Goal: Find specific page/section: Find specific page/section

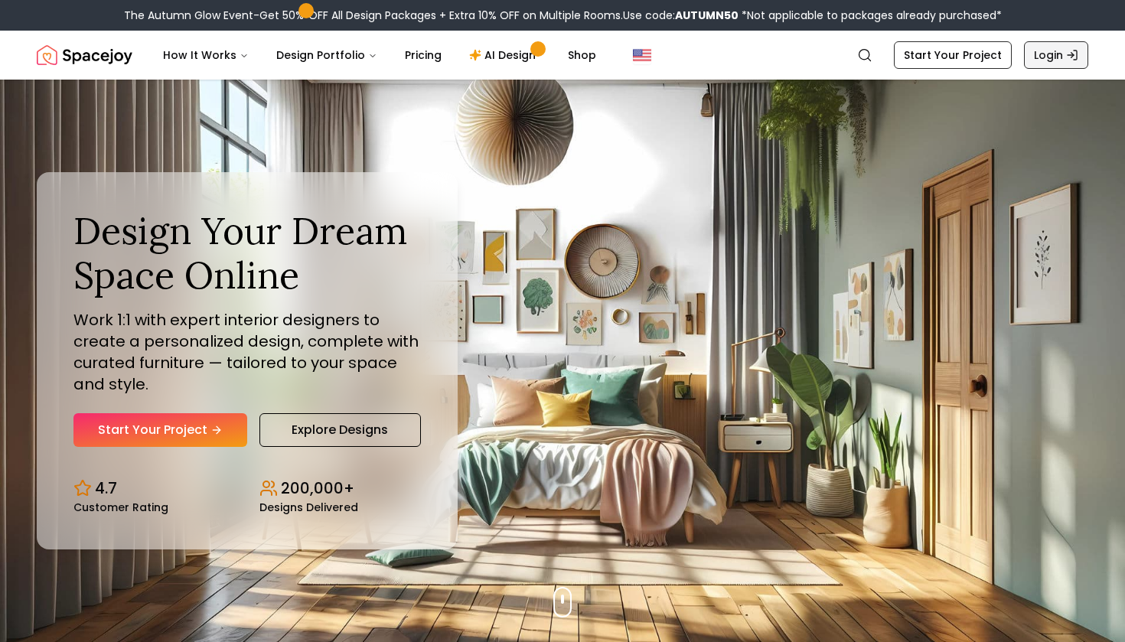
click at [1056, 58] on link "Login" at bounding box center [1056, 55] width 64 height 28
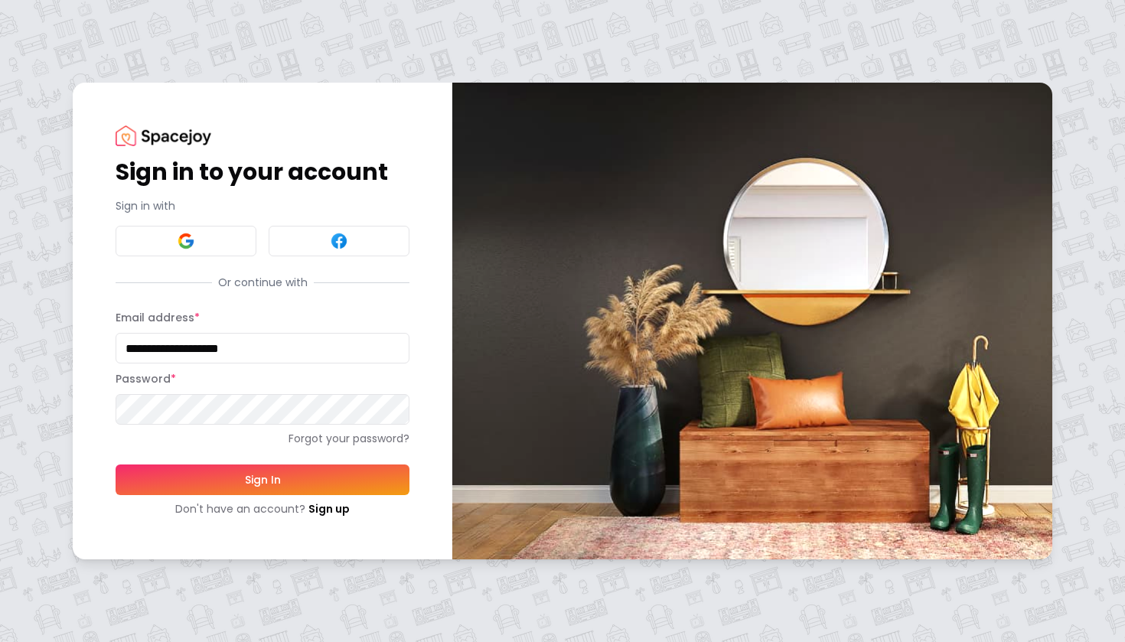
type input "**********"
click at [272, 481] on button "Sign In" at bounding box center [263, 479] width 294 height 31
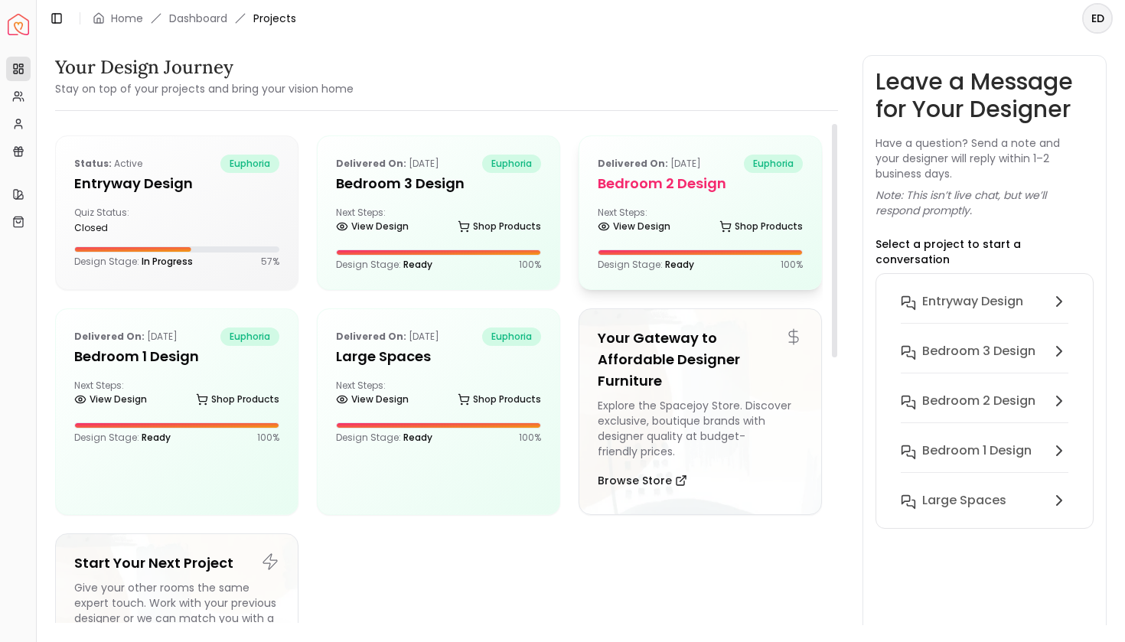
click at [682, 193] on h5 "Bedroom 2 design" at bounding box center [699, 183] width 205 height 21
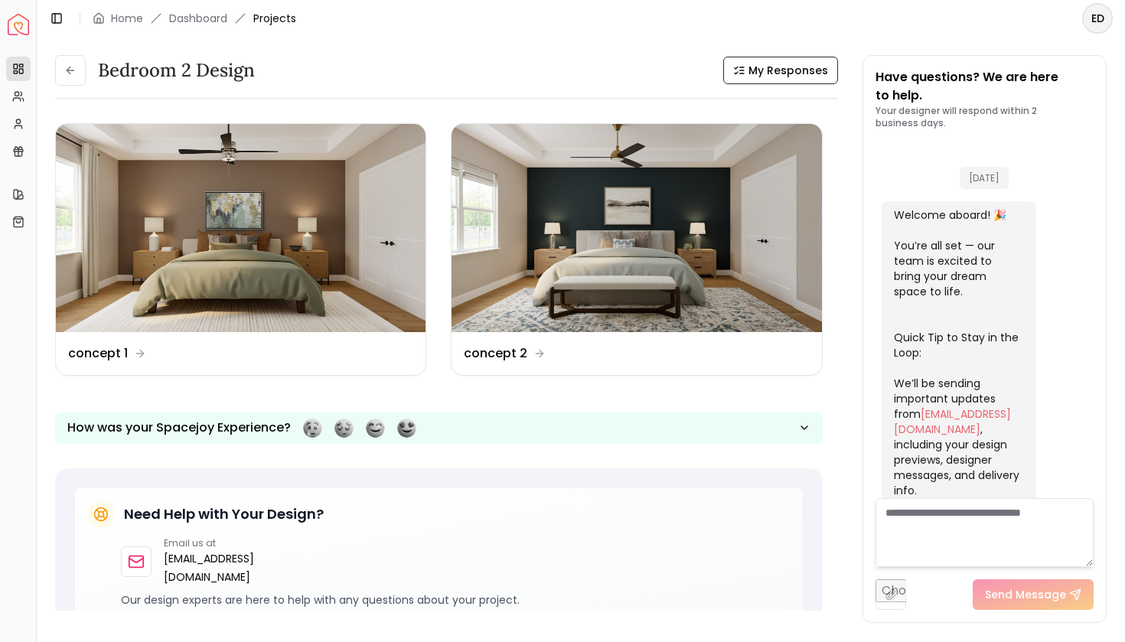
scroll to position [546, 0]
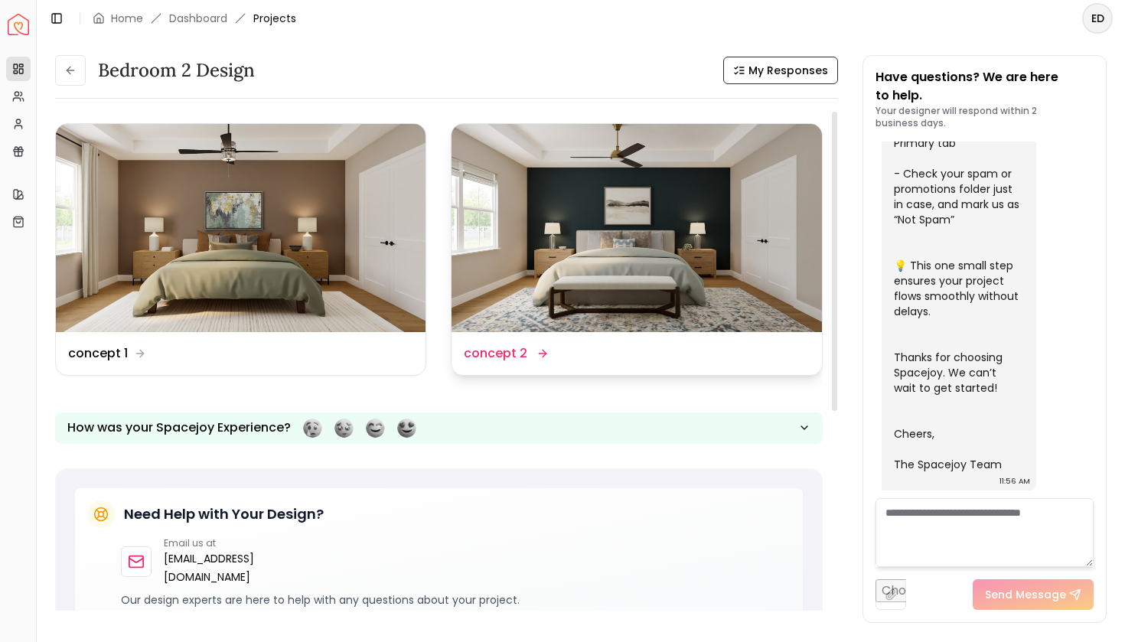
click at [552, 230] on img at bounding box center [636, 228] width 370 height 208
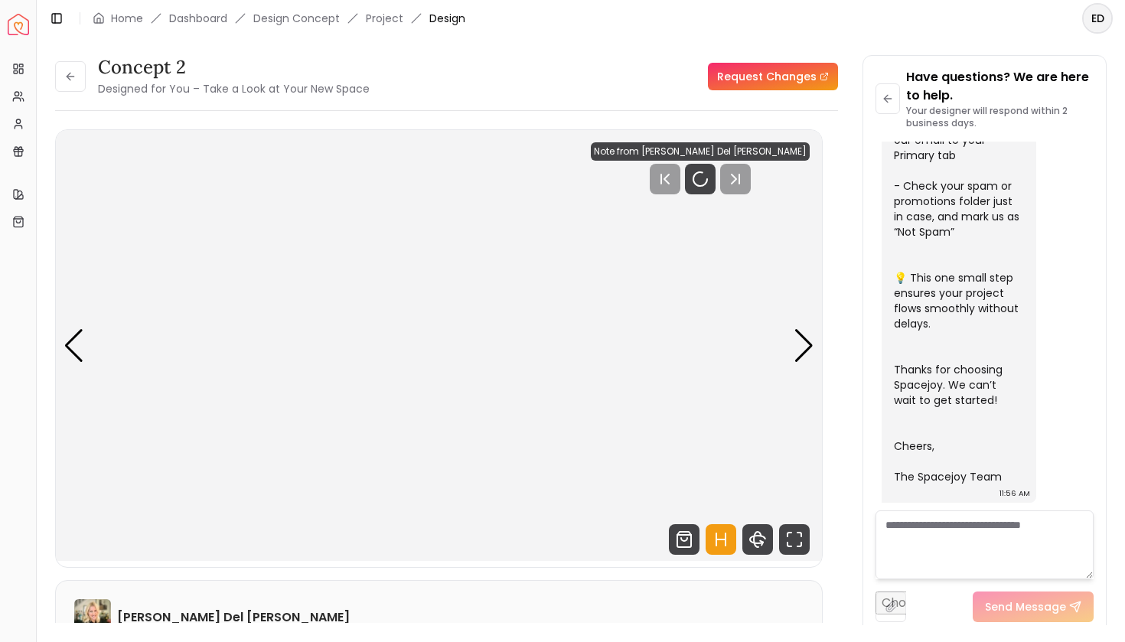
scroll to position [534, 0]
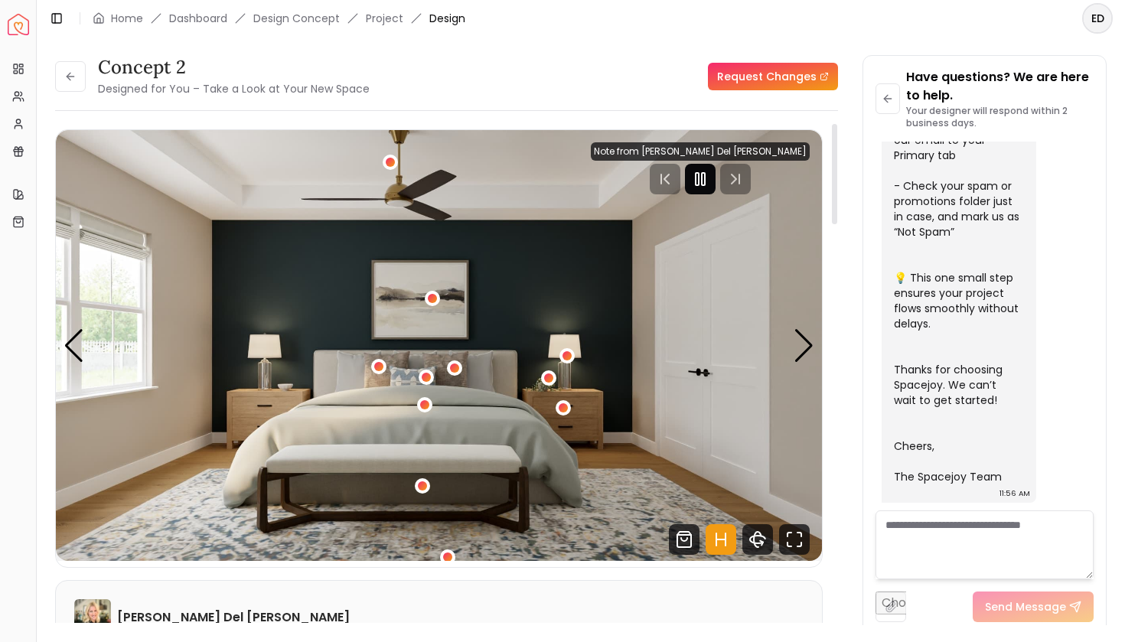
click at [705, 176] on rect "Pause" at bounding box center [703, 179] width 3 height 12
click at [804, 350] on div "Next slide" at bounding box center [803, 346] width 21 height 34
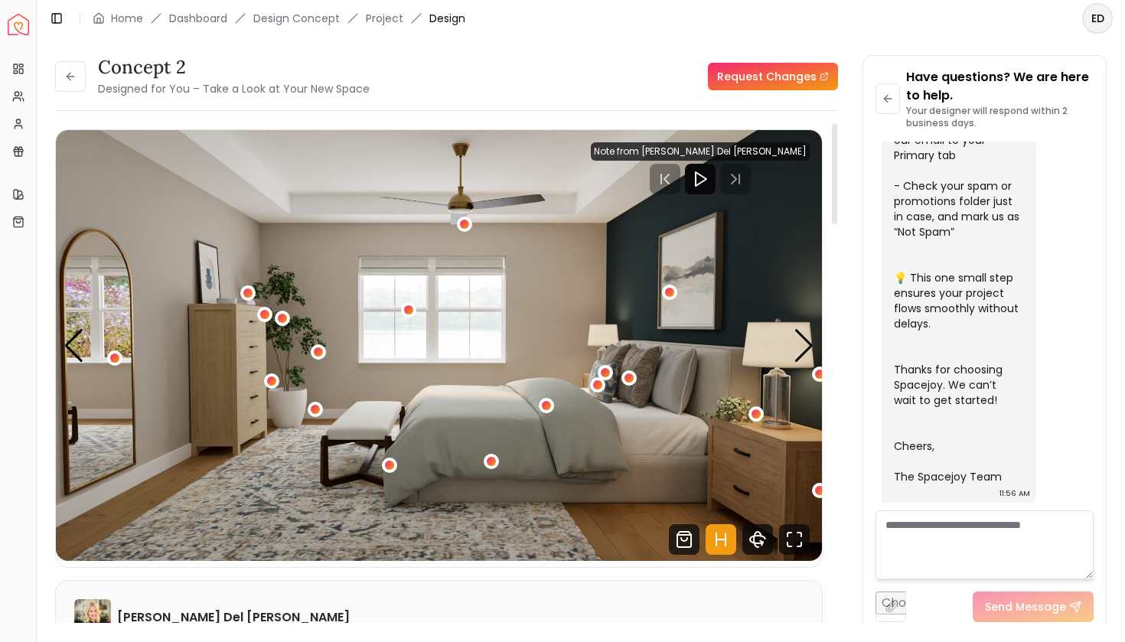
scroll to position [0, 0]
click at [63, 73] on button at bounding box center [70, 76] width 31 height 31
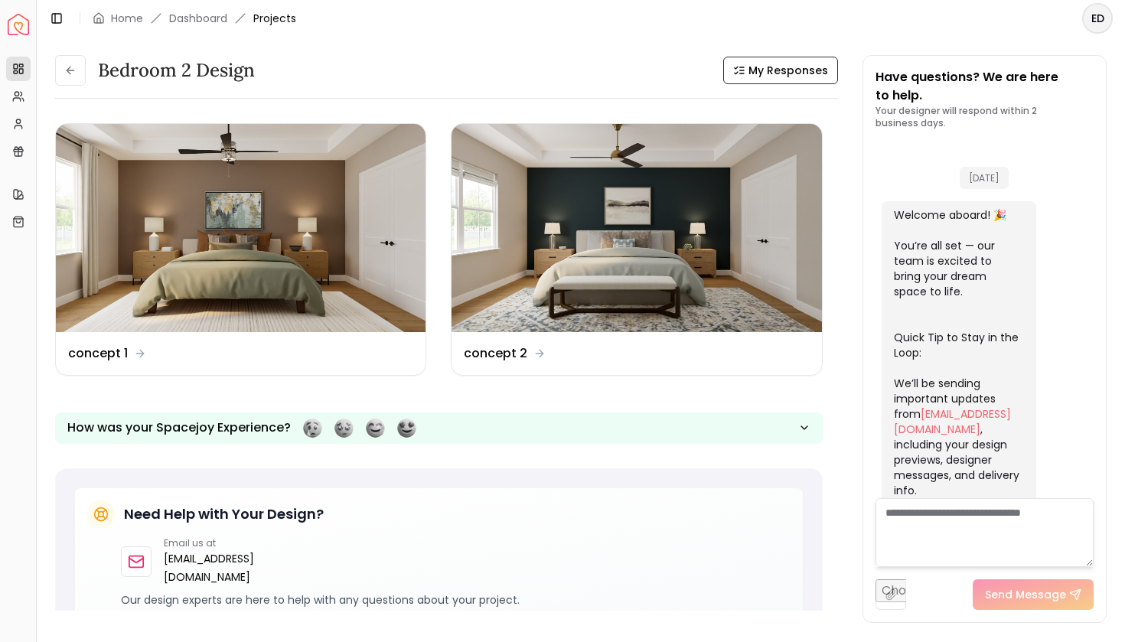
scroll to position [546, 0]
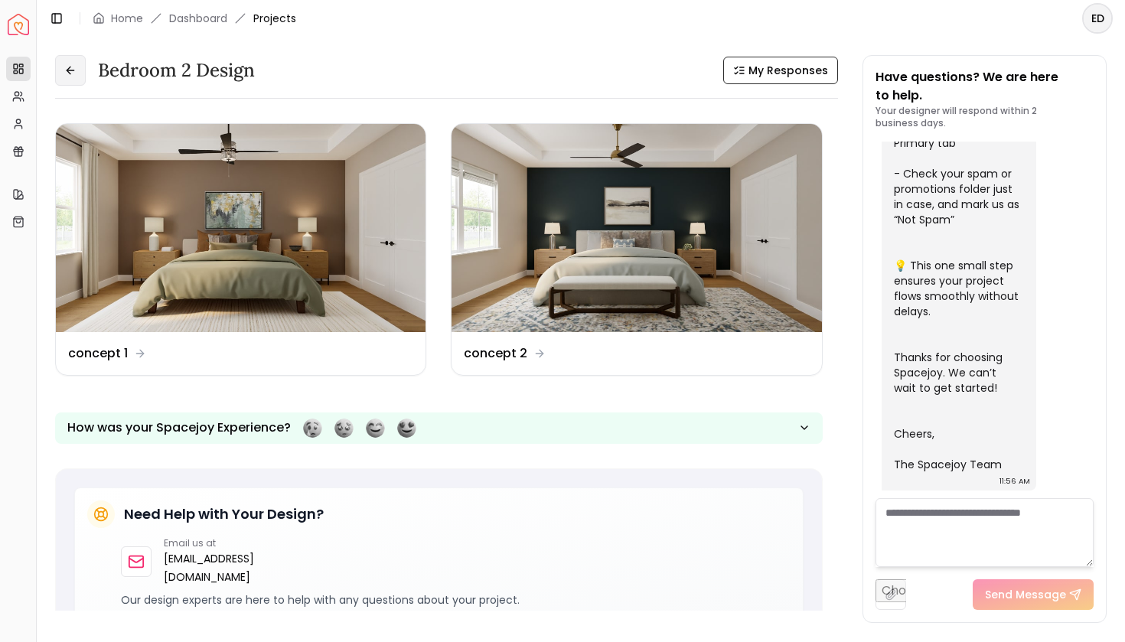
click at [70, 69] on icon at bounding box center [70, 70] width 12 height 12
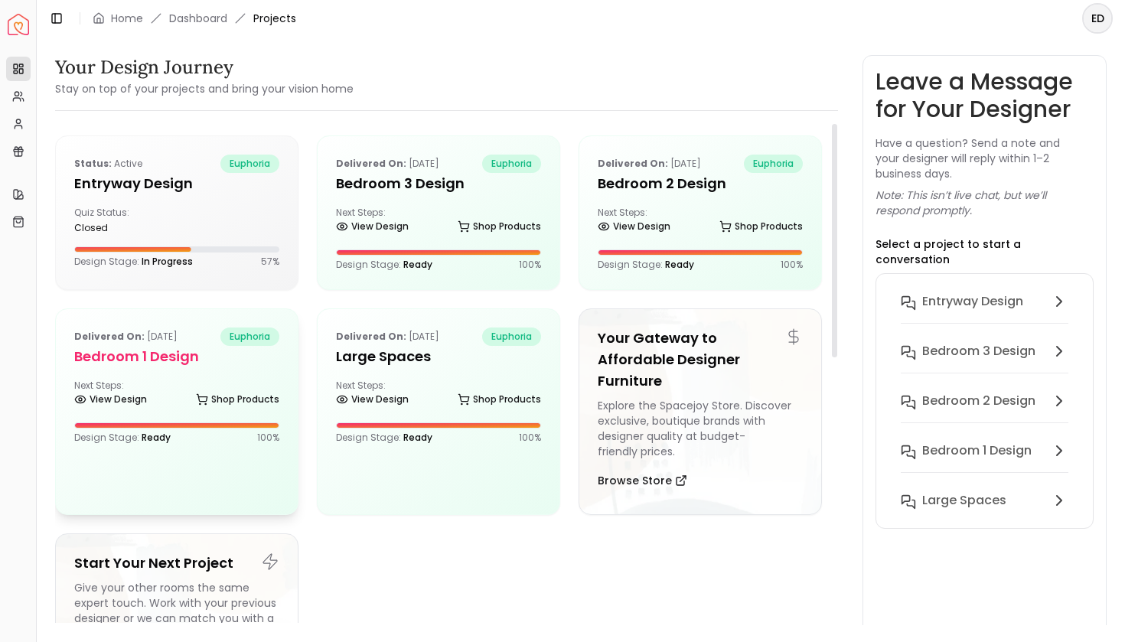
click at [158, 354] on h5 "Bedroom 1 design" at bounding box center [176, 356] width 205 height 21
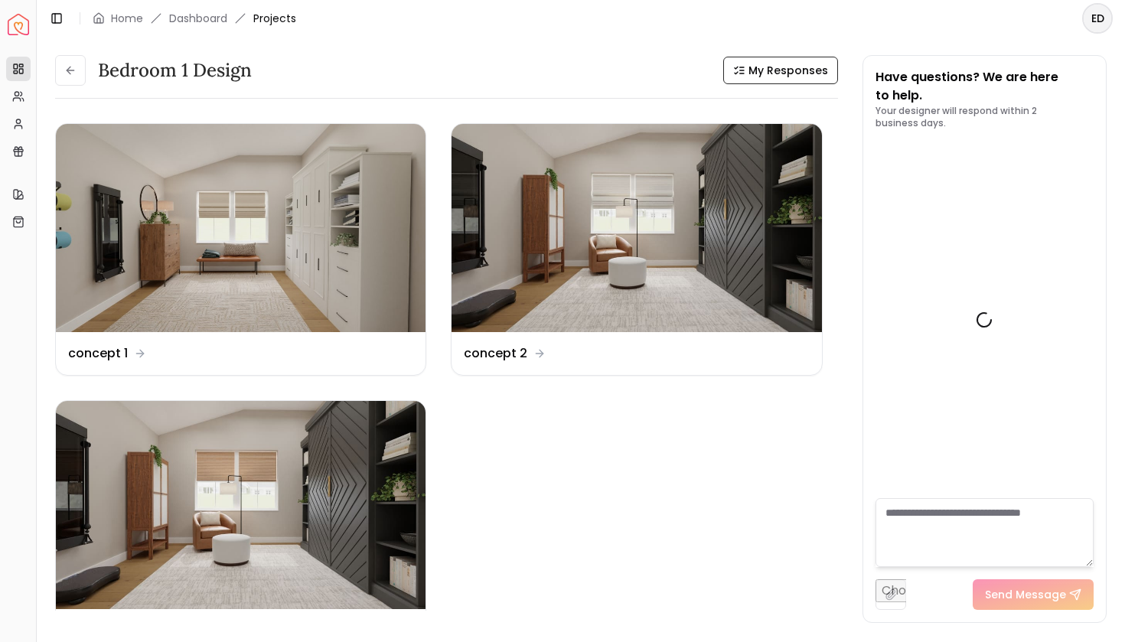
scroll to position [546, 0]
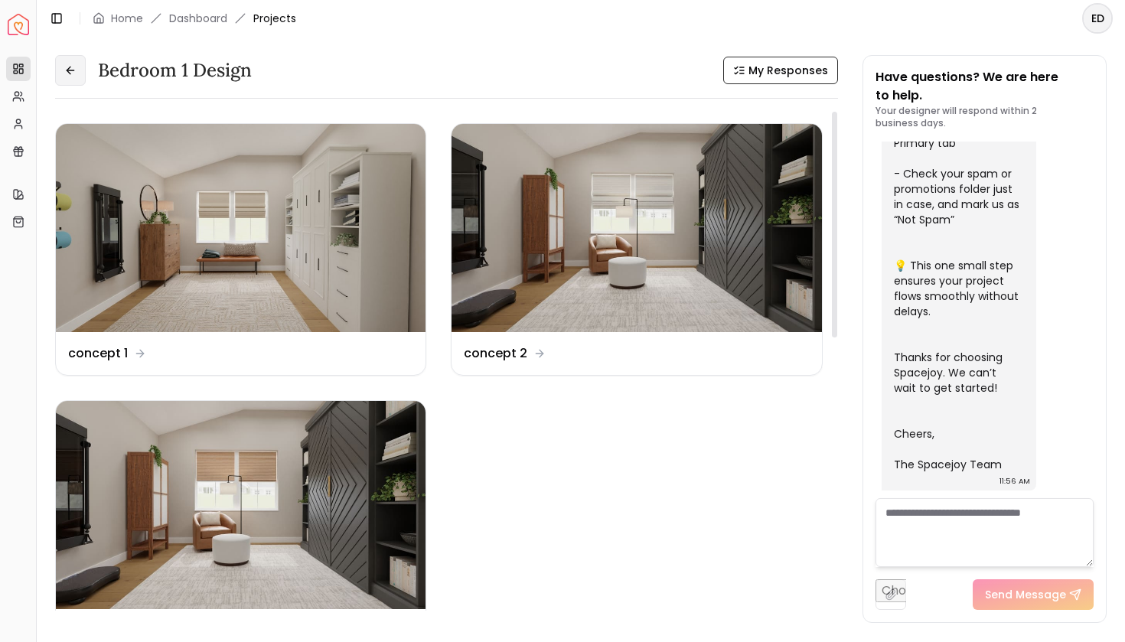
click at [68, 80] on button at bounding box center [70, 70] width 31 height 31
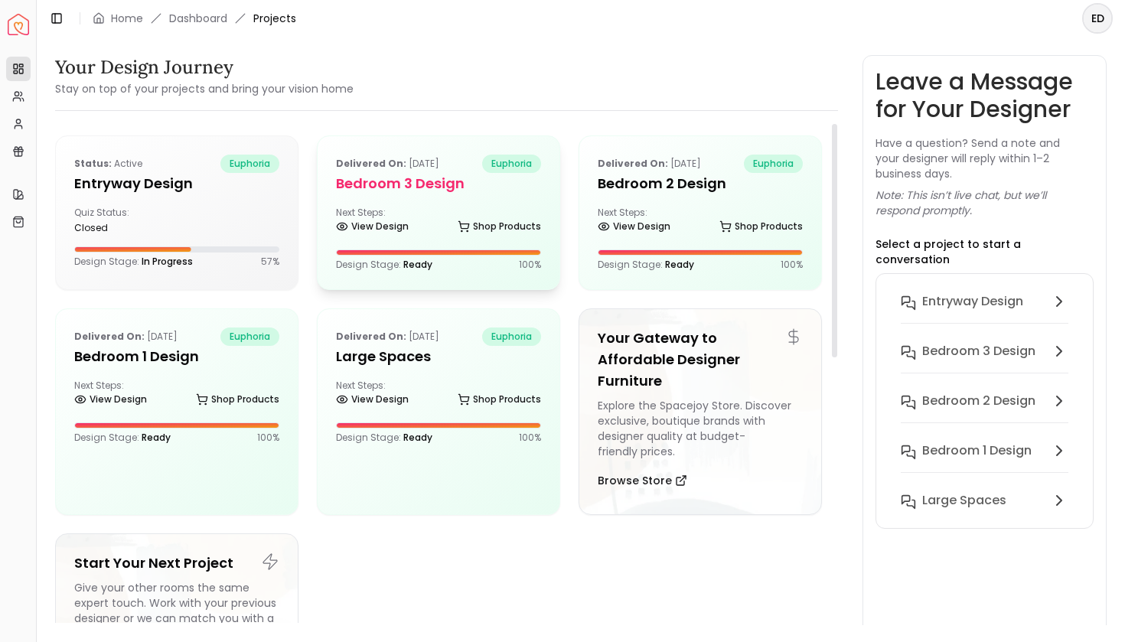
click at [412, 182] on h5 "Bedroom 3 design" at bounding box center [438, 183] width 205 height 21
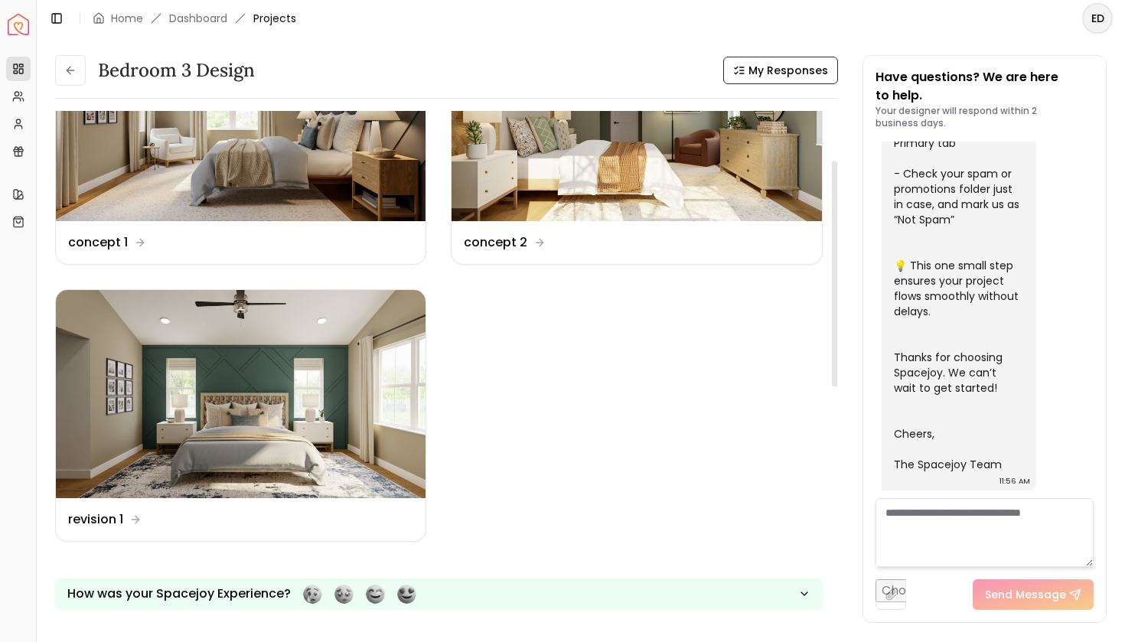
scroll to position [104, 0]
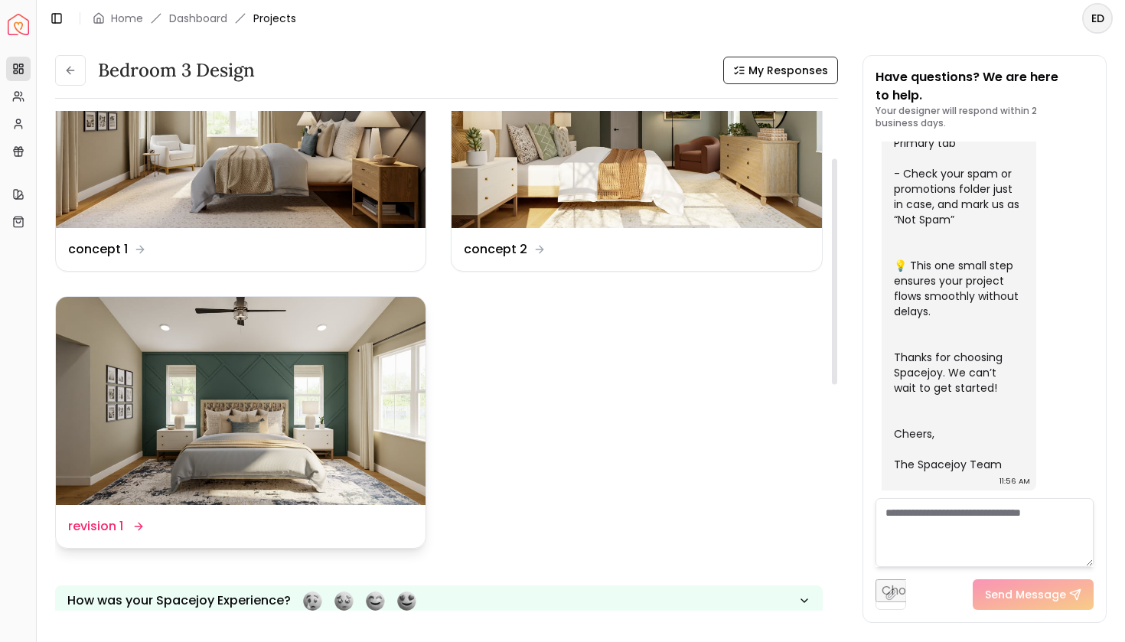
click at [256, 394] on img at bounding box center [241, 401] width 370 height 208
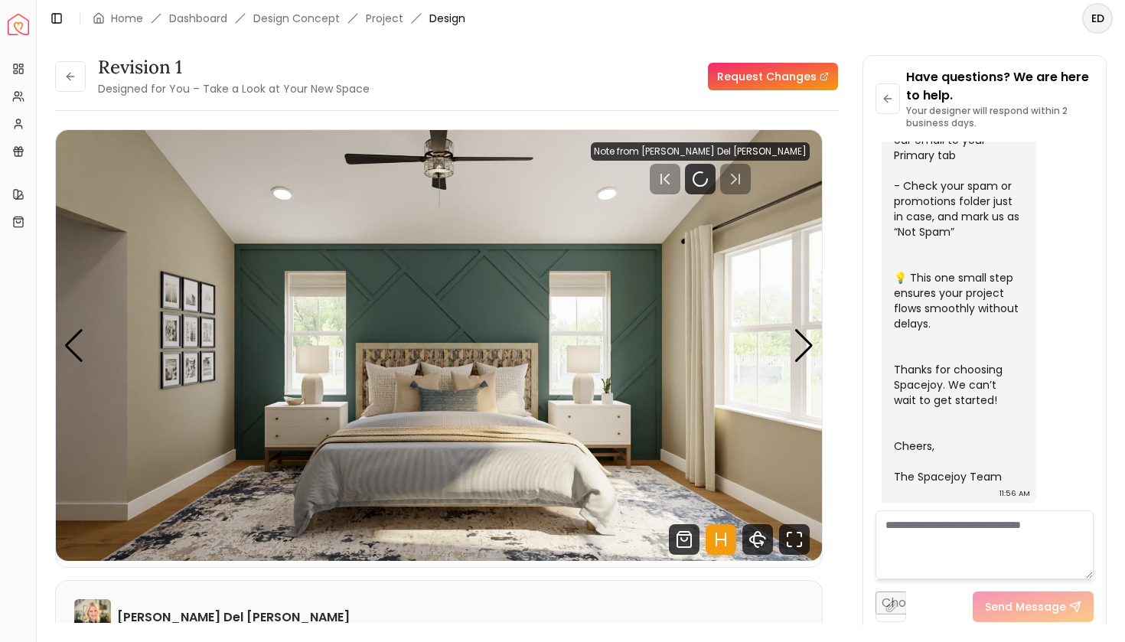
scroll to position [534, 0]
click at [698, 182] on rect "Pause" at bounding box center [696, 179] width 3 height 12
click at [793, 541] on icon "Fullscreen" at bounding box center [794, 539] width 31 height 31
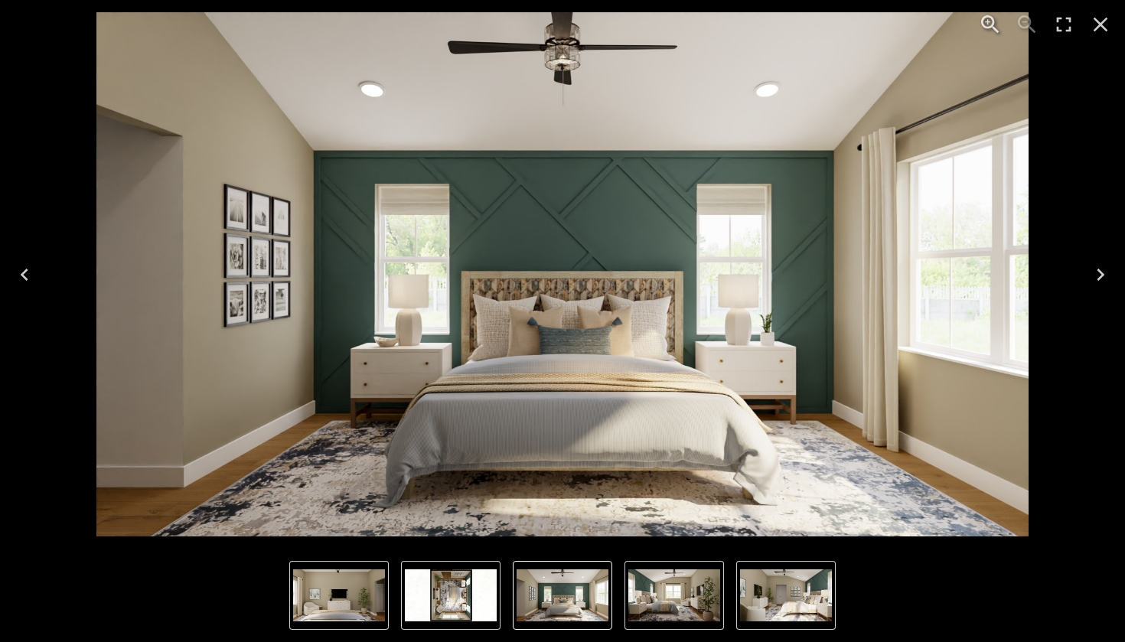
click at [1102, 277] on icon "Next" at bounding box center [1100, 274] width 24 height 24
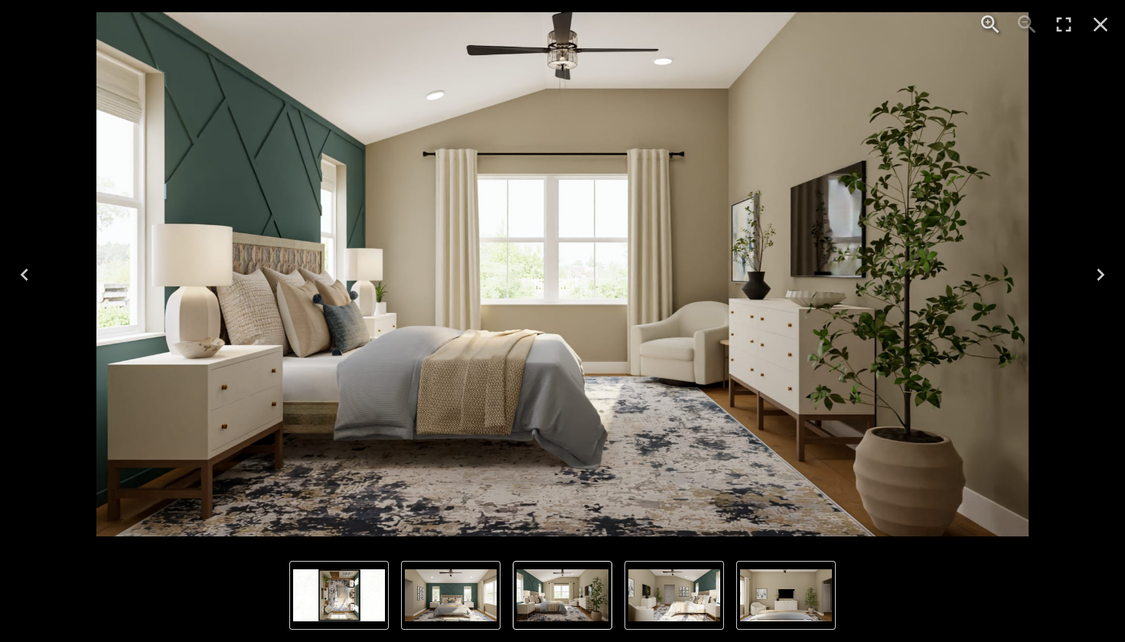
click at [1102, 277] on icon "Next" at bounding box center [1100, 274] width 24 height 24
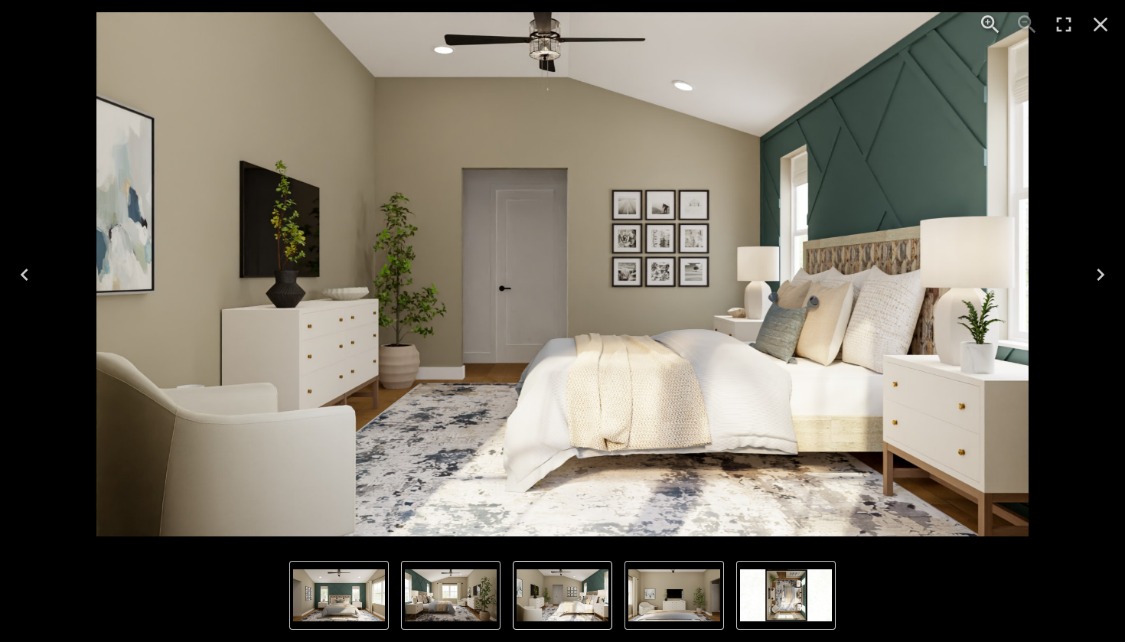
click at [1102, 277] on icon "Next" at bounding box center [1100, 274] width 24 height 24
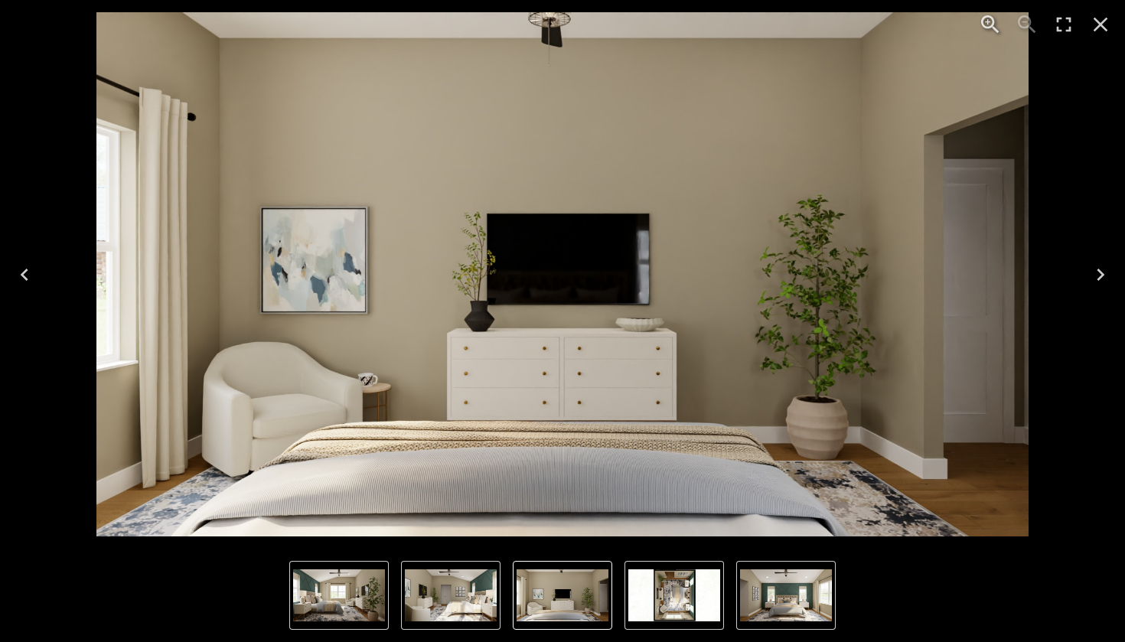
click at [1102, 277] on icon "Next" at bounding box center [1100, 274] width 24 height 24
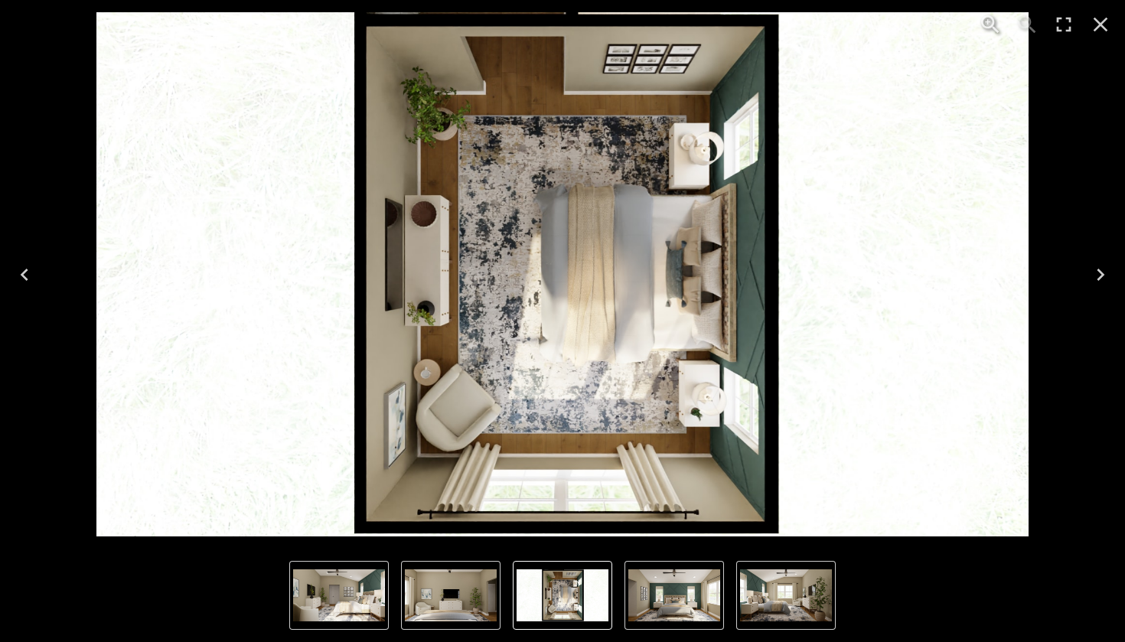
click at [1102, 276] on icon "Next" at bounding box center [1100, 275] width 8 height 12
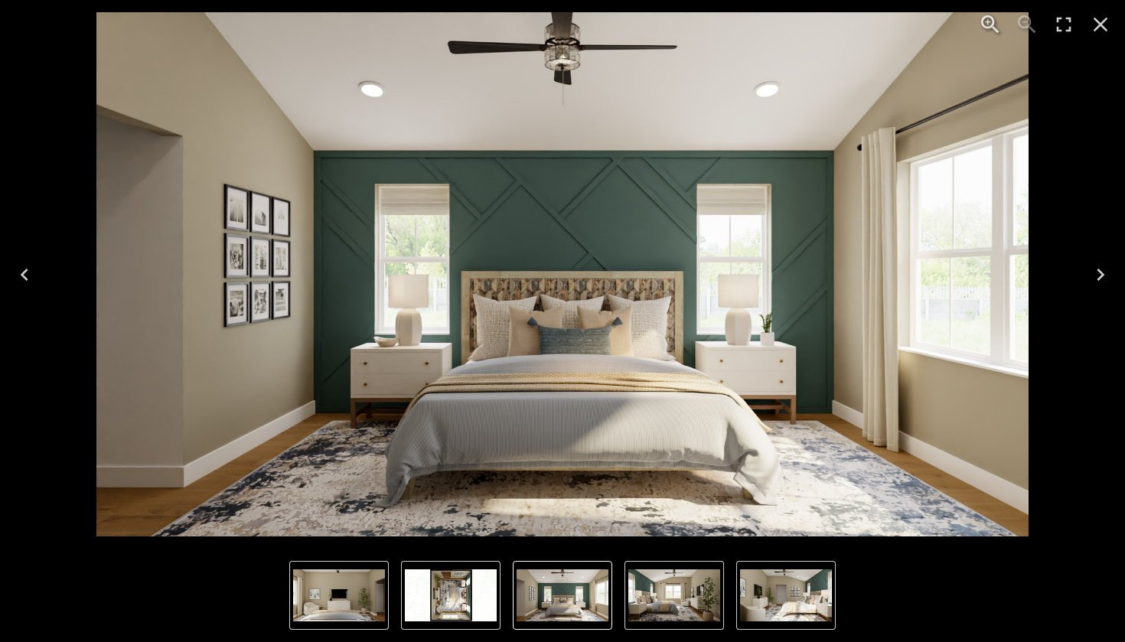
click at [1099, 28] on icon "Close" at bounding box center [1100, 24] width 24 height 24
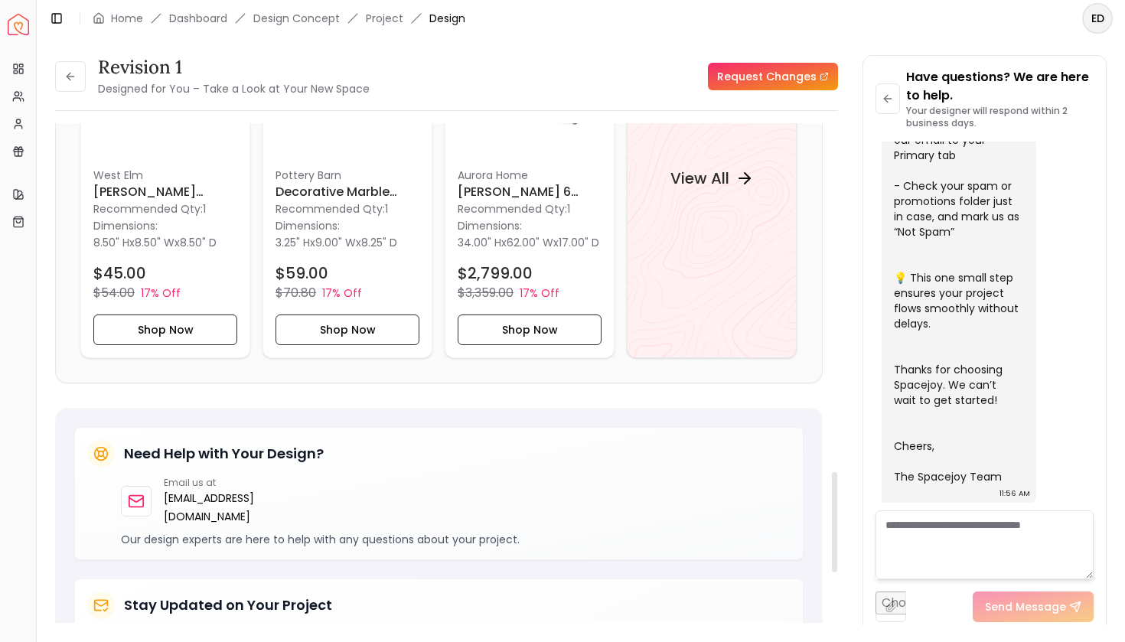
scroll to position [1740, 0]
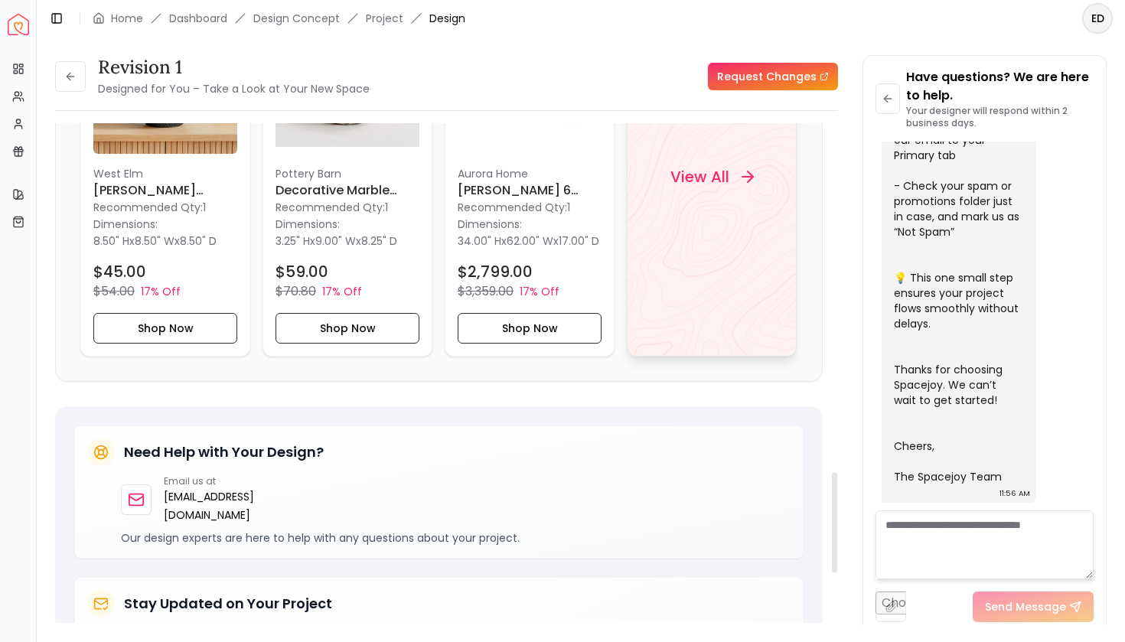
click at [712, 187] on h4 "View All" at bounding box center [699, 176] width 59 height 21
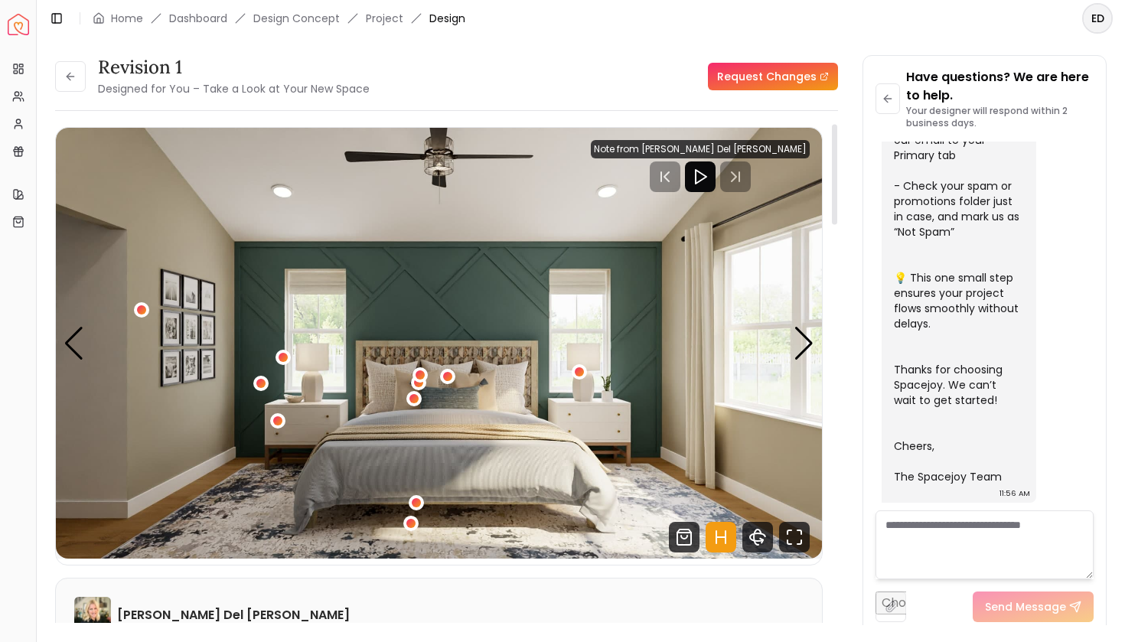
scroll to position [2, 0]
click at [806, 346] on div "Next slide" at bounding box center [803, 344] width 21 height 34
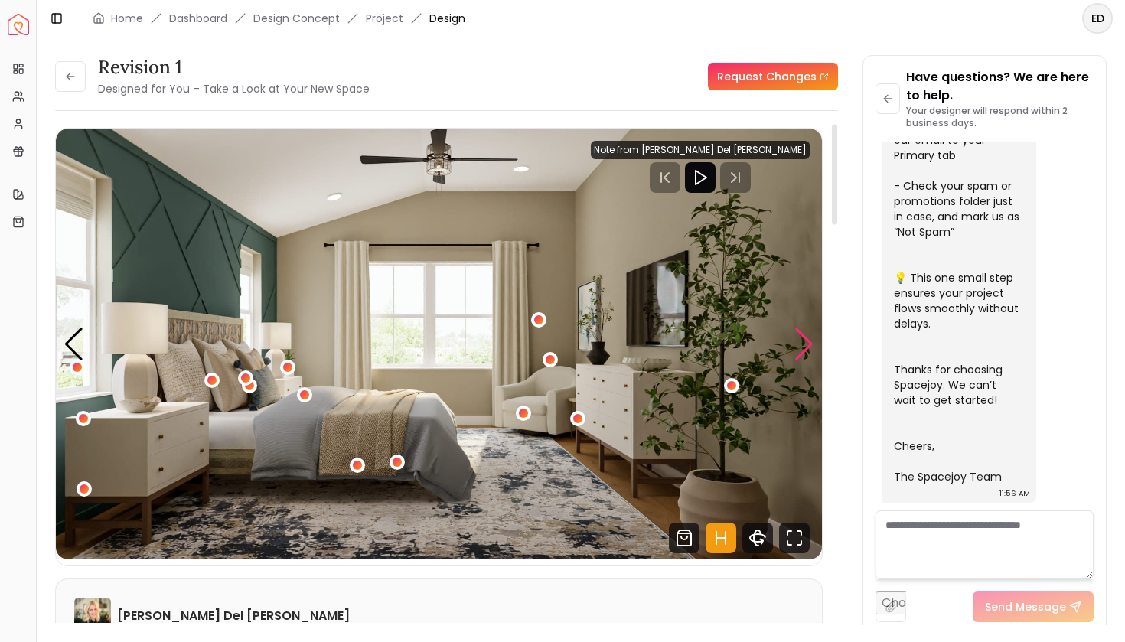
click at [806, 347] on div "Next slide" at bounding box center [803, 344] width 21 height 34
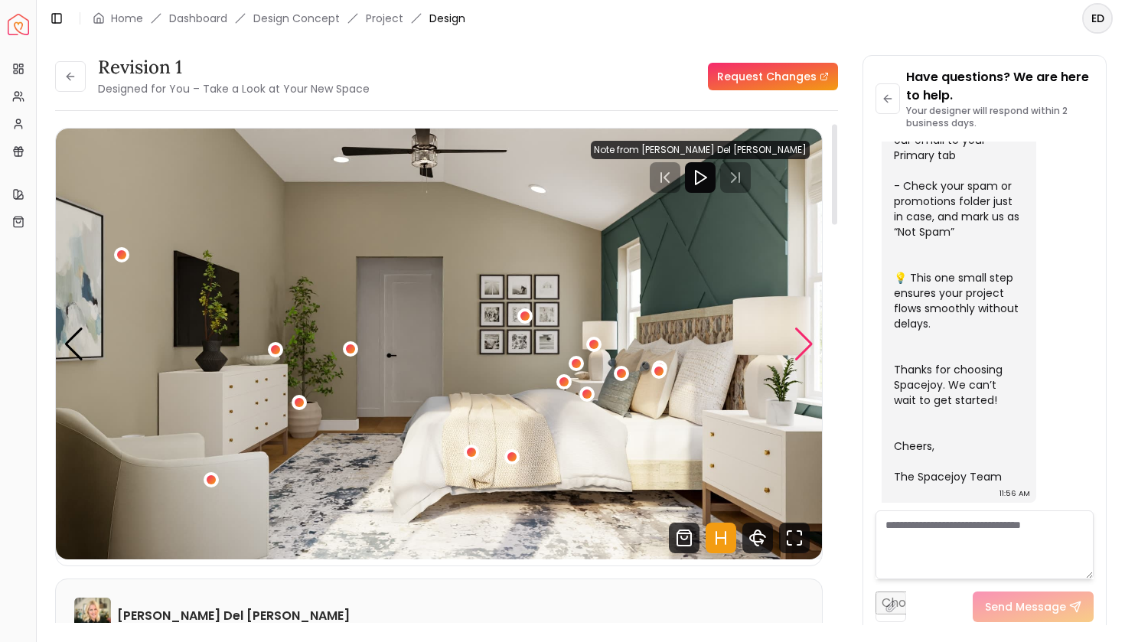
click at [806, 347] on div "Next slide" at bounding box center [803, 344] width 21 height 34
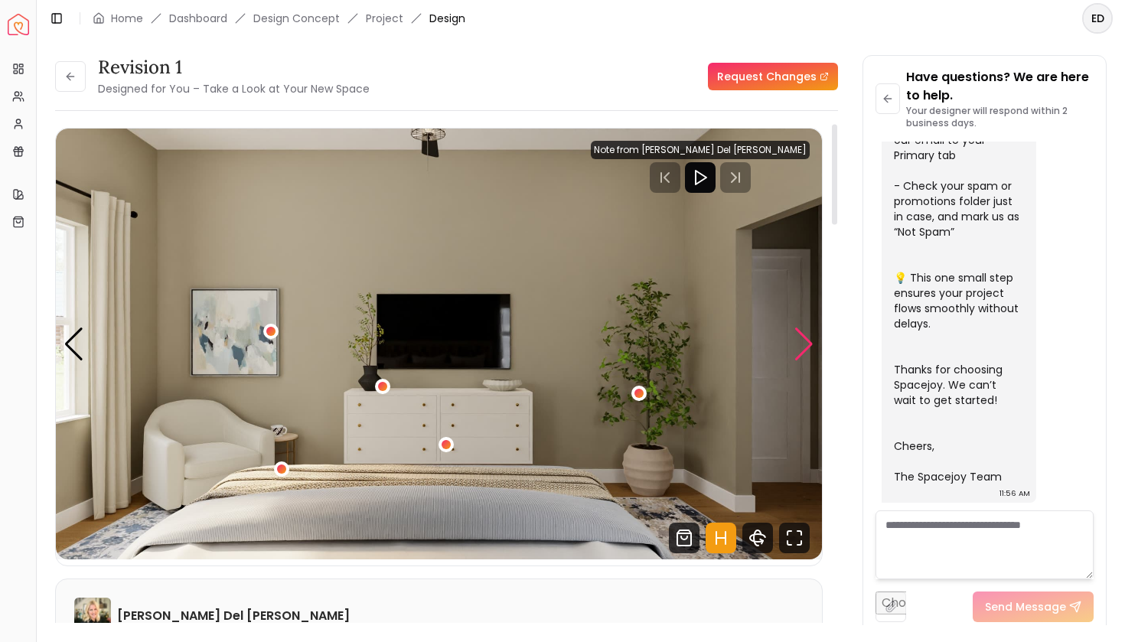
click at [806, 347] on div "Next slide" at bounding box center [803, 344] width 21 height 34
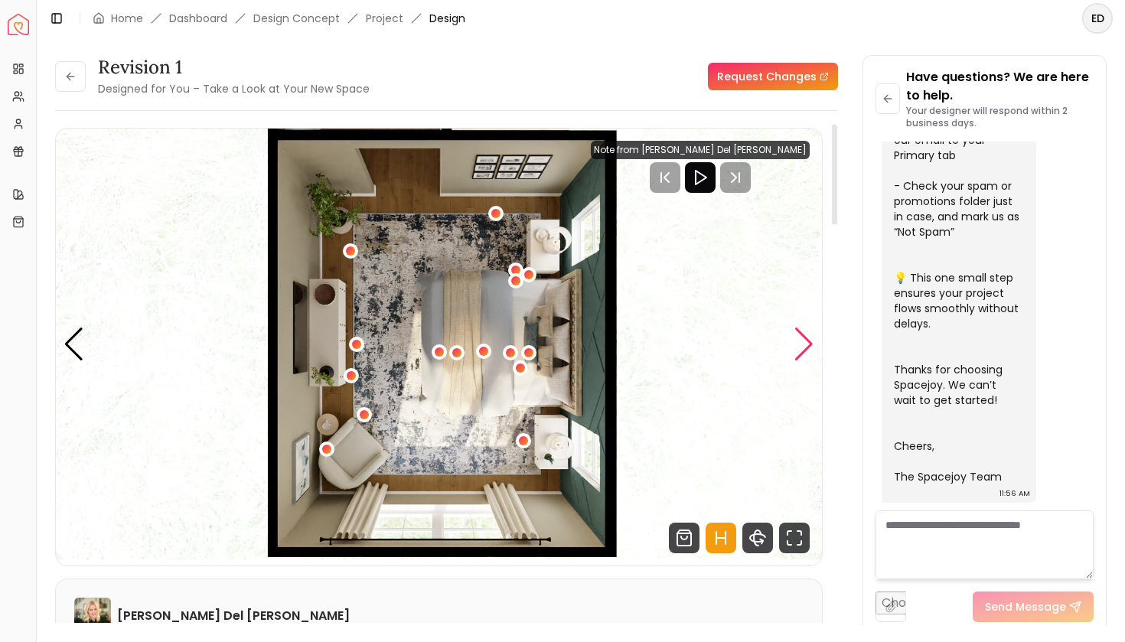
click at [806, 347] on div "Next slide" at bounding box center [803, 344] width 21 height 34
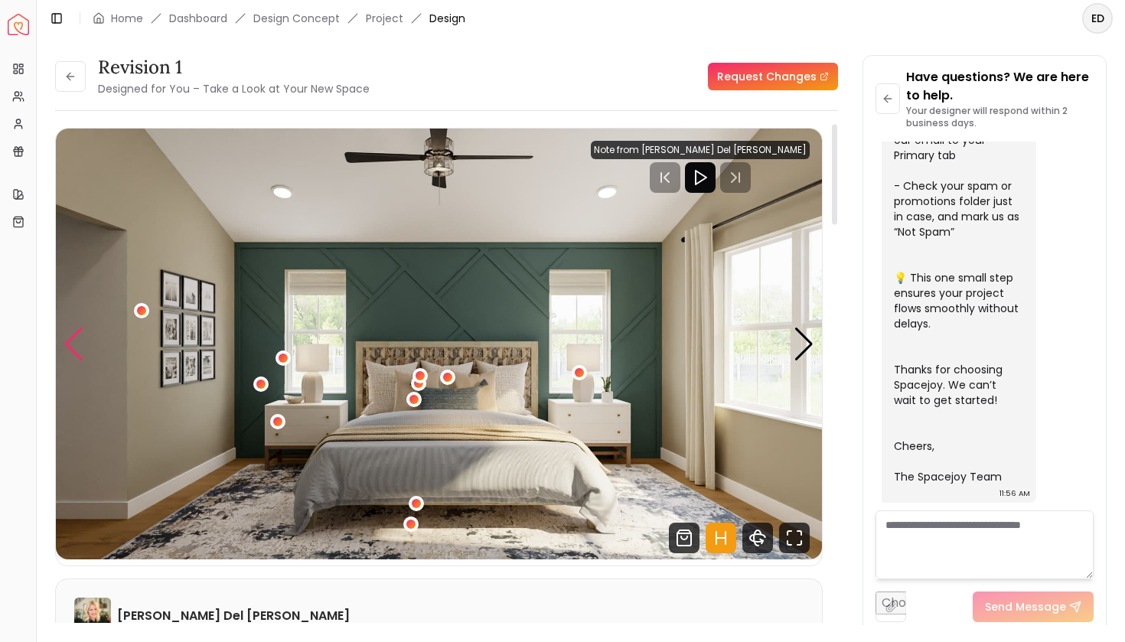
click at [72, 351] on div "Previous slide" at bounding box center [73, 344] width 21 height 34
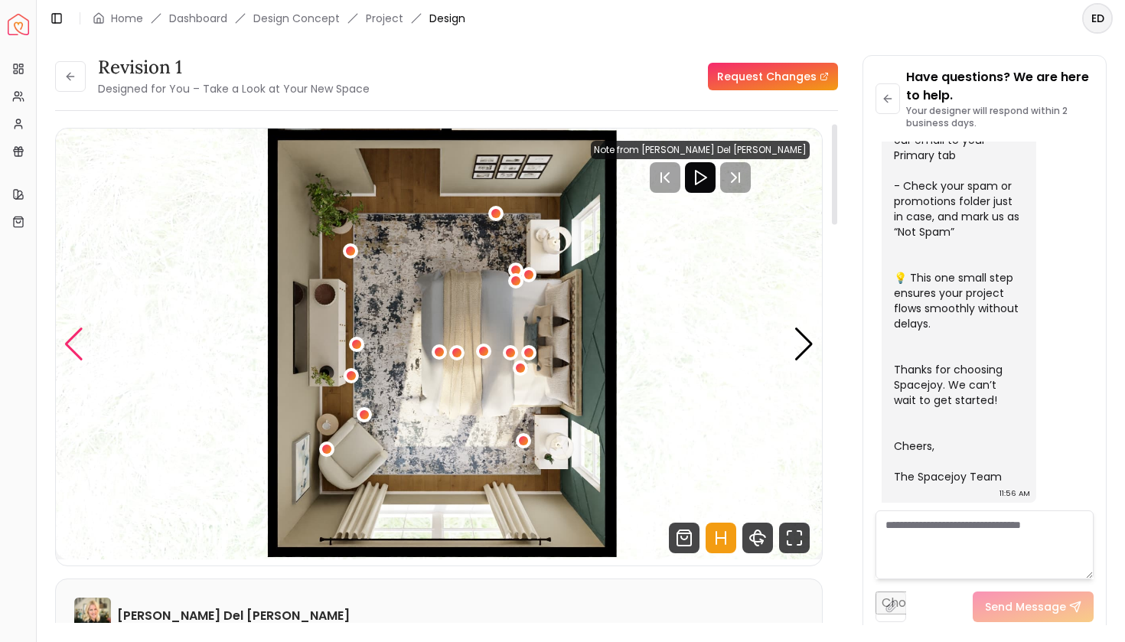
click at [70, 343] on div "Previous slide" at bounding box center [73, 344] width 21 height 34
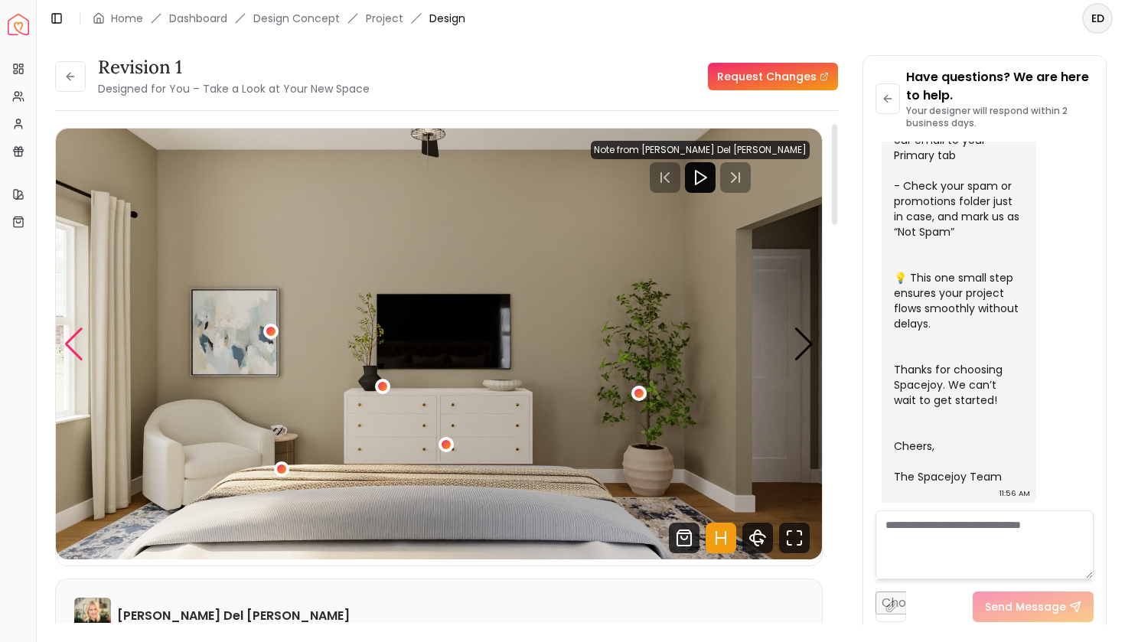
click at [70, 343] on div "Previous slide" at bounding box center [73, 344] width 21 height 34
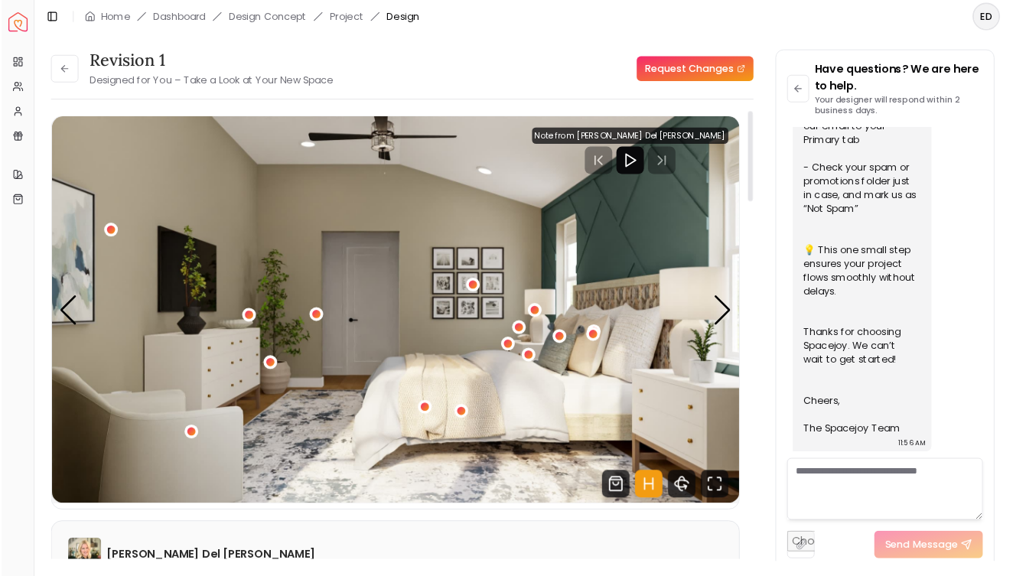
scroll to position [0, 0]
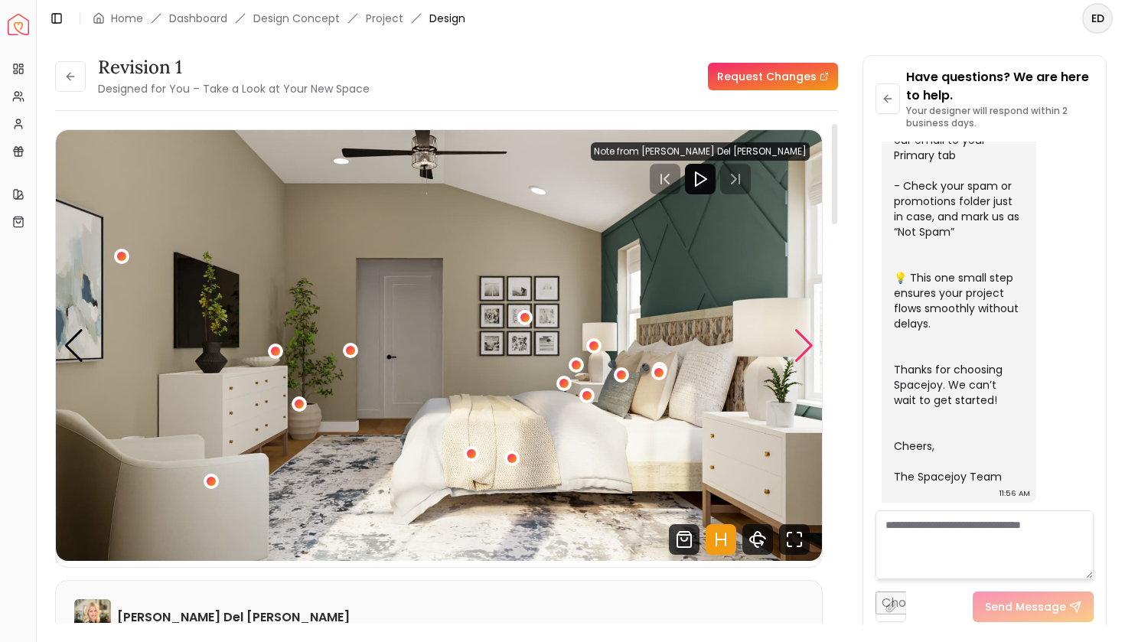
click at [802, 342] on div "Next slide" at bounding box center [803, 346] width 21 height 34
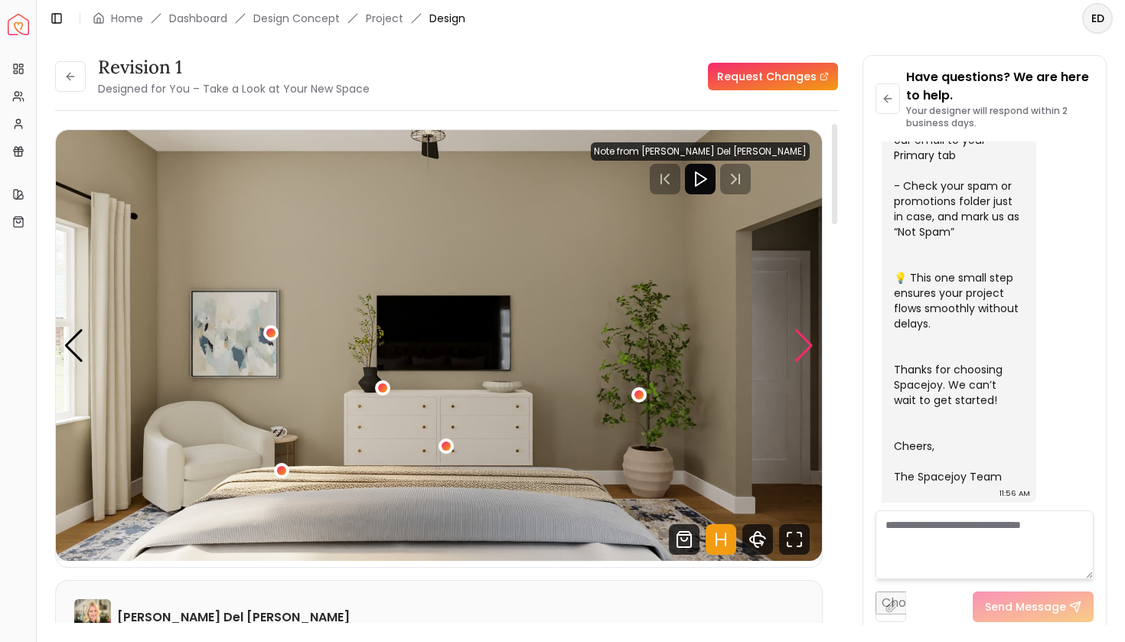
click at [803, 347] on div "Next slide" at bounding box center [803, 346] width 21 height 34
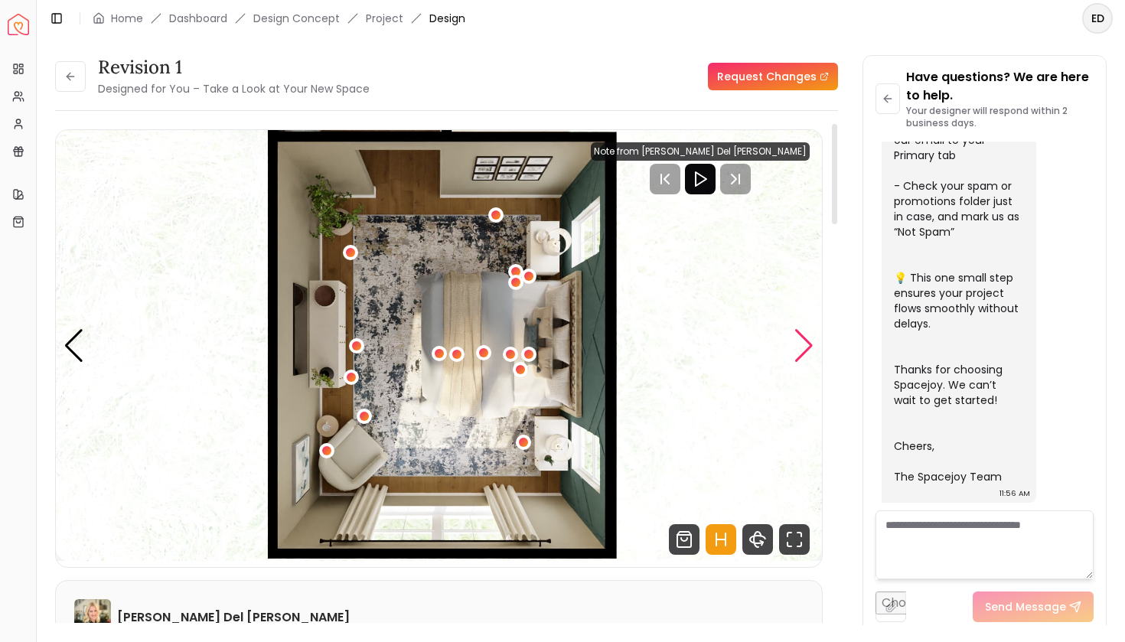
click at [803, 347] on div "Next slide" at bounding box center [803, 346] width 21 height 34
